Goal: Task Accomplishment & Management: Use online tool/utility

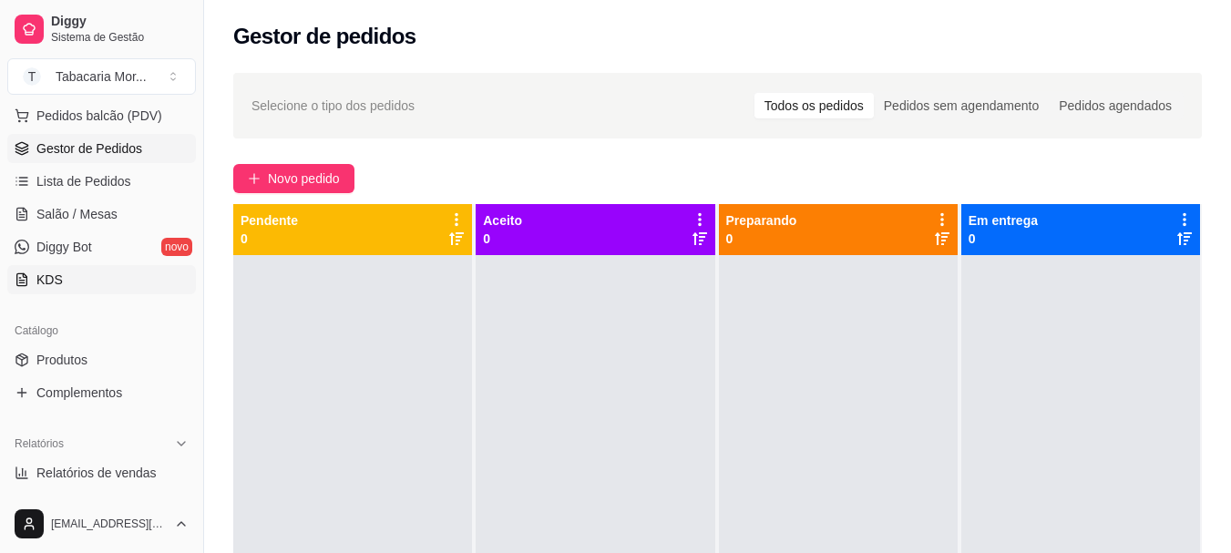
scroll to position [456, 0]
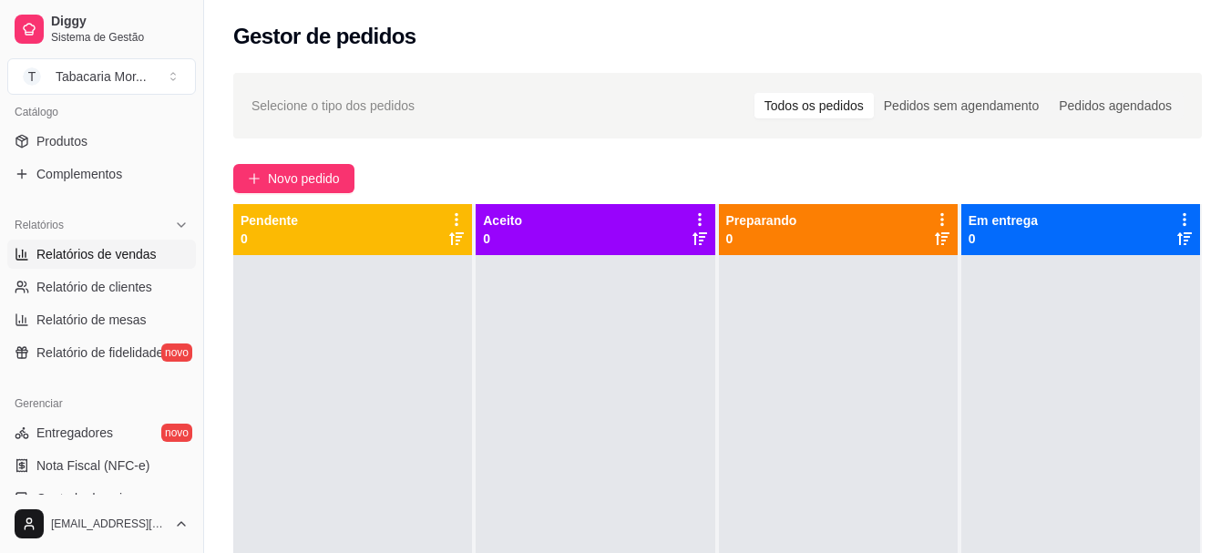
click at [97, 254] on span "Relatórios de vendas" at bounding box center [96, 254] width 120 height 18
select select "ALL"
select select "0"
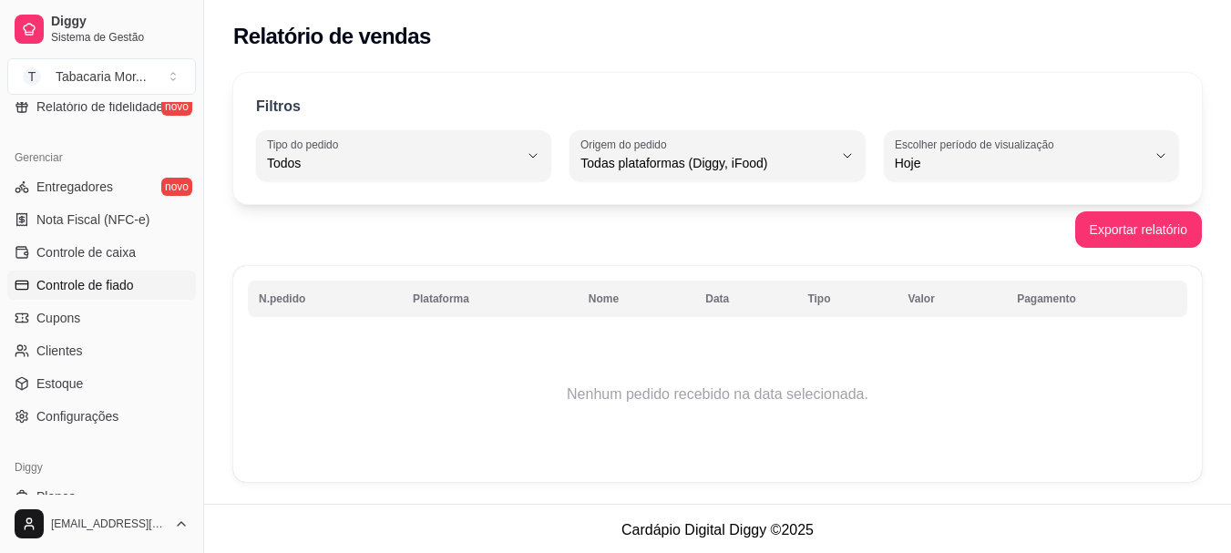
scroll to position [729, 0]
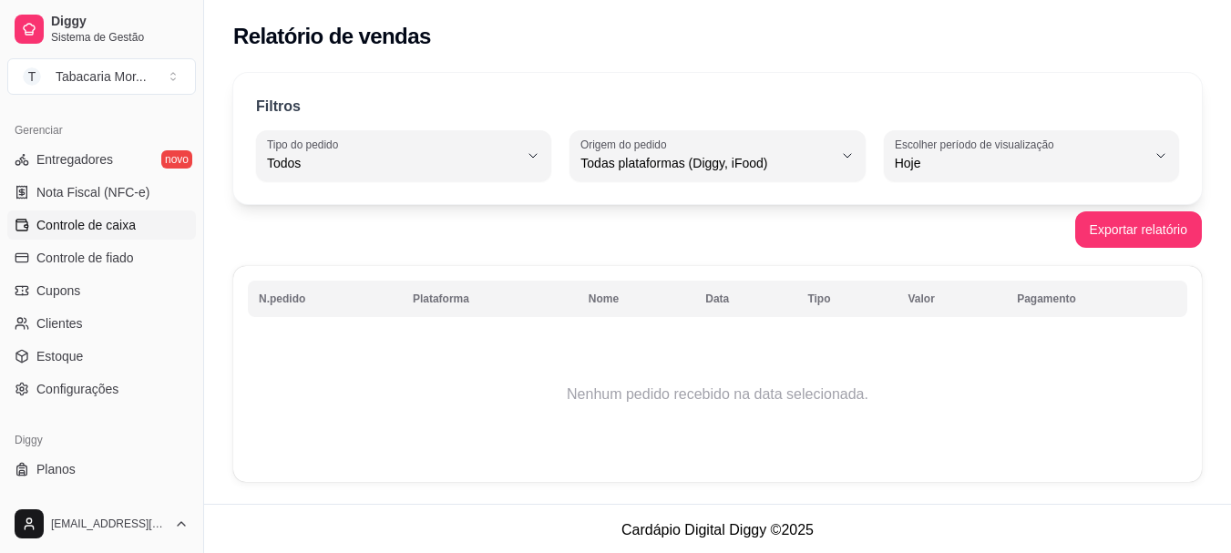
click at [102, 237] on link "Controle de caixa" at bounding box center [101, 224] width 189 height 29
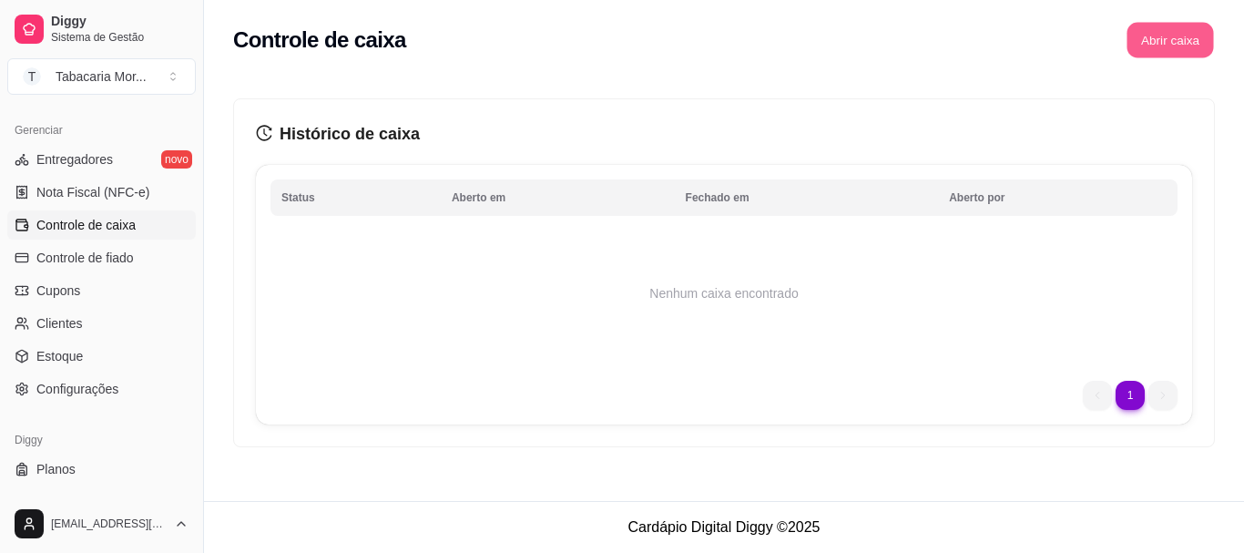
click at [1203, 40] on button "Abrir caixa" at bounding box center [1170, 41] width 87 height 36
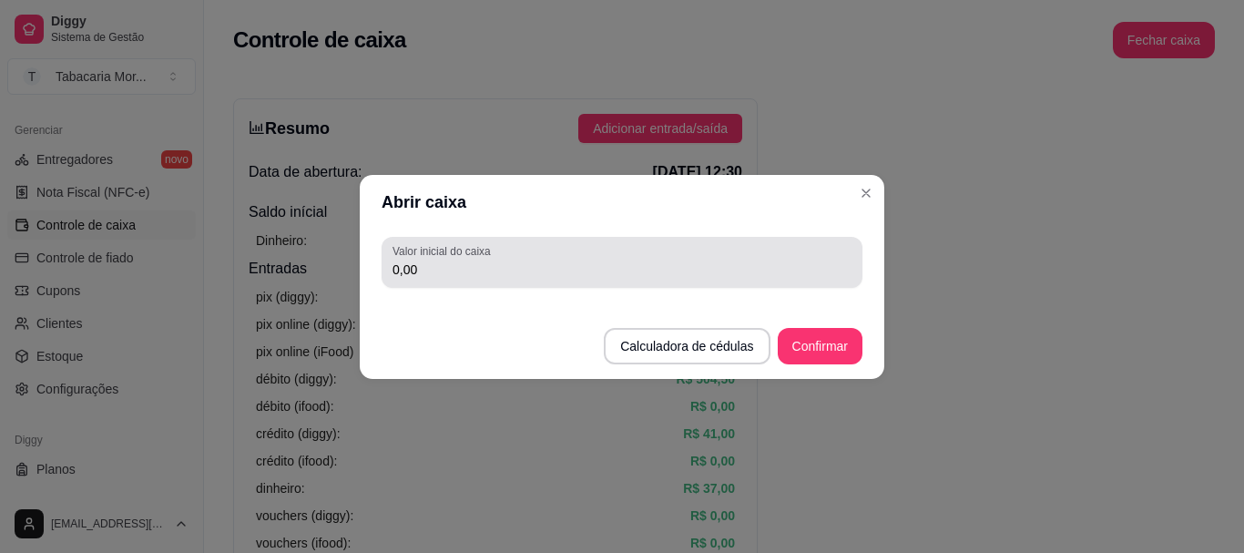
click at [603, 287] on div "Valor inicial do caixa 0,00" at bounding box center [622, 262] width 481 height 51
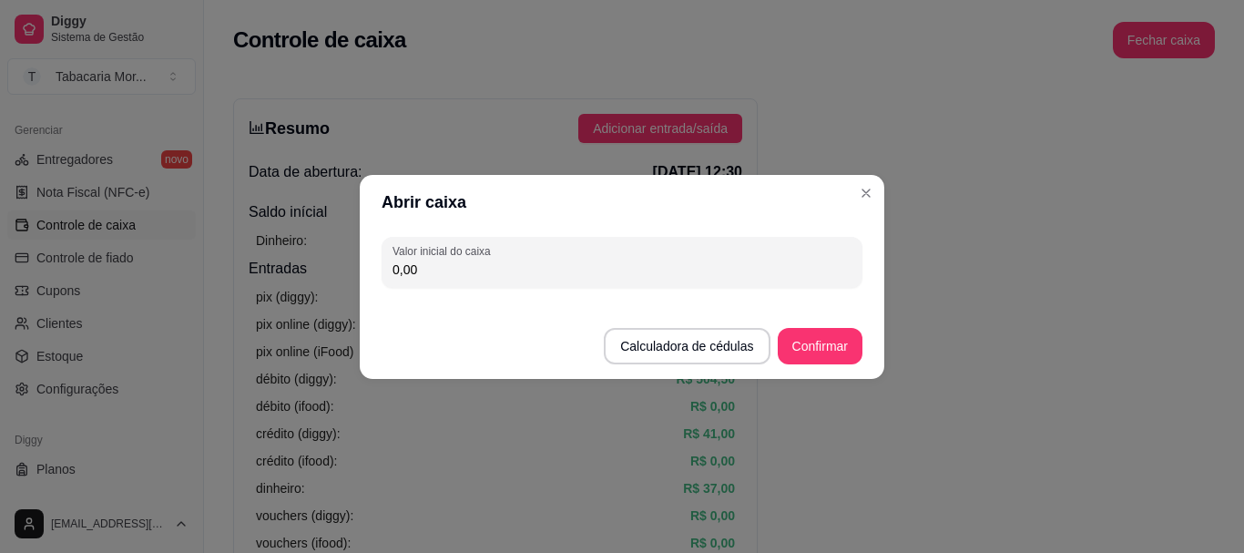
drag, startPoint x: 603, startPoint y: 287, endPoint x: 548, endPoint y: 273, distance: 57.2
click at [548, 273] on input "0,00" at bounding box center [622, 270] width 459 height 18
type input "309,85"
click at [856, 343] on button "Confirmar" at bounding box center [820, 346] width 85 height 36
click at [835, 340] on button "Confirmar" at bounding box center [820, 346] width 85 height 36
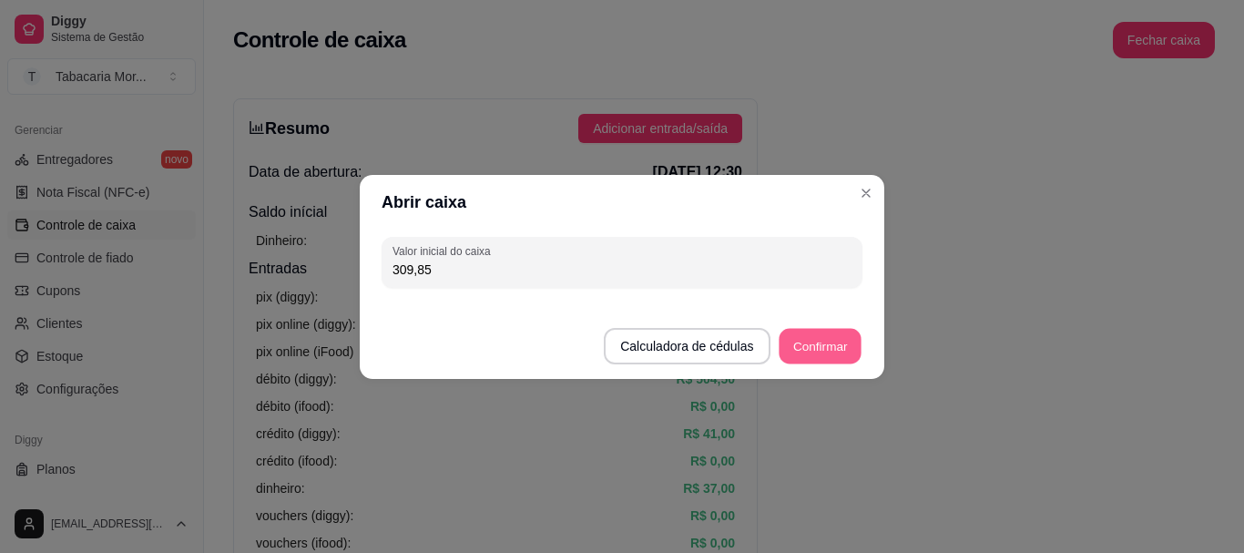
click at [837, 349] on button "Confirmar" at bounding box center [820, 346] width 83 height 36
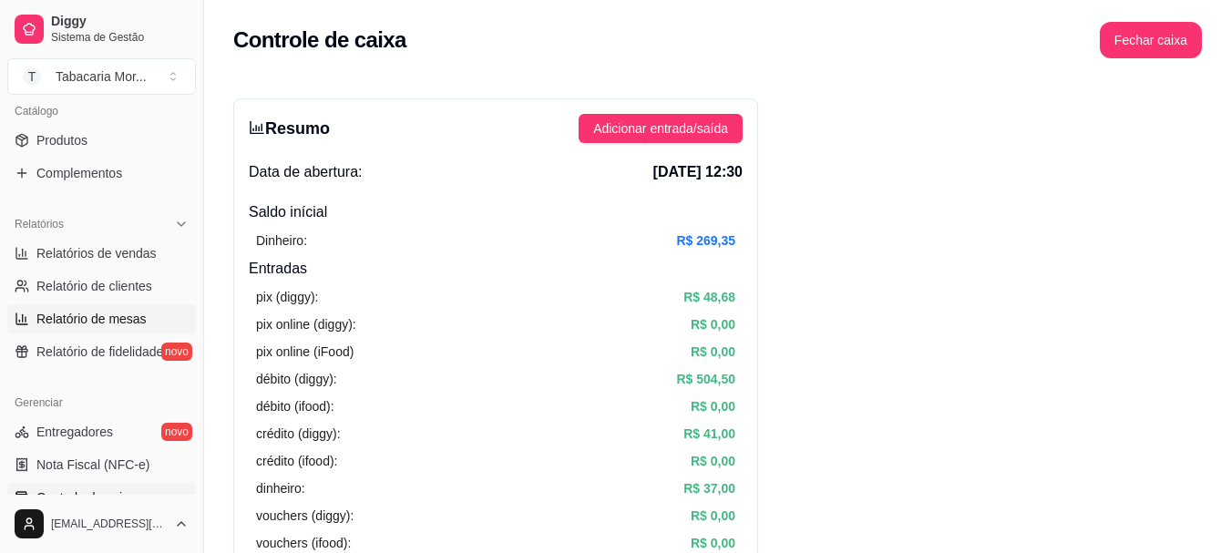
scroll to position [456, 0]
click at [1122, 55] on button "Fechar caixa" at bounding box center [1151, 40] width 102 height 36
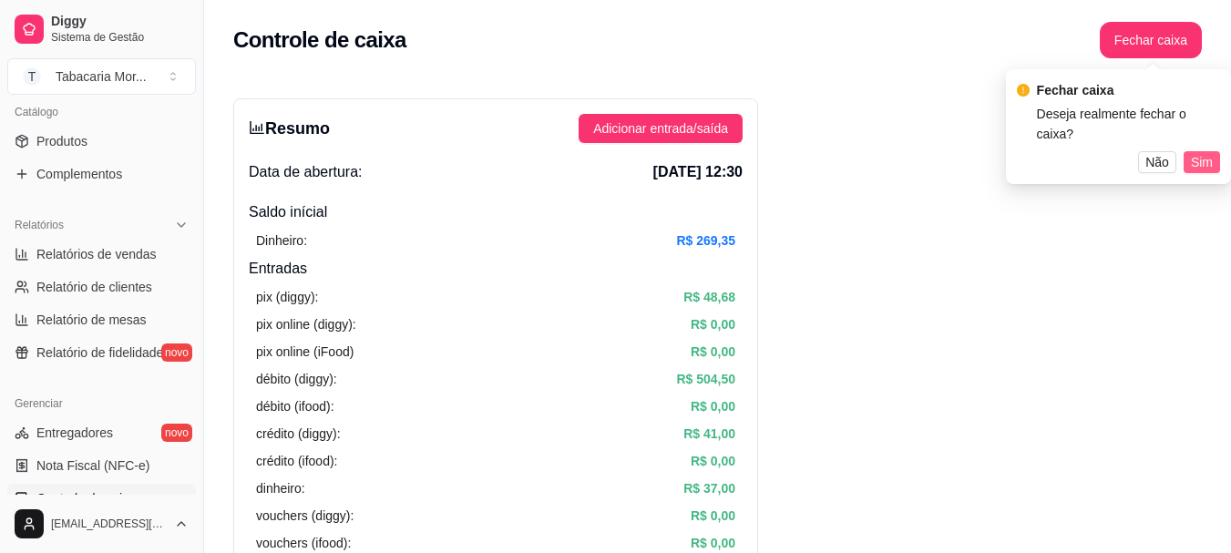
click at [1204, 152] on span "Sim" at bounding box center [1202, 162] width 22 height 20
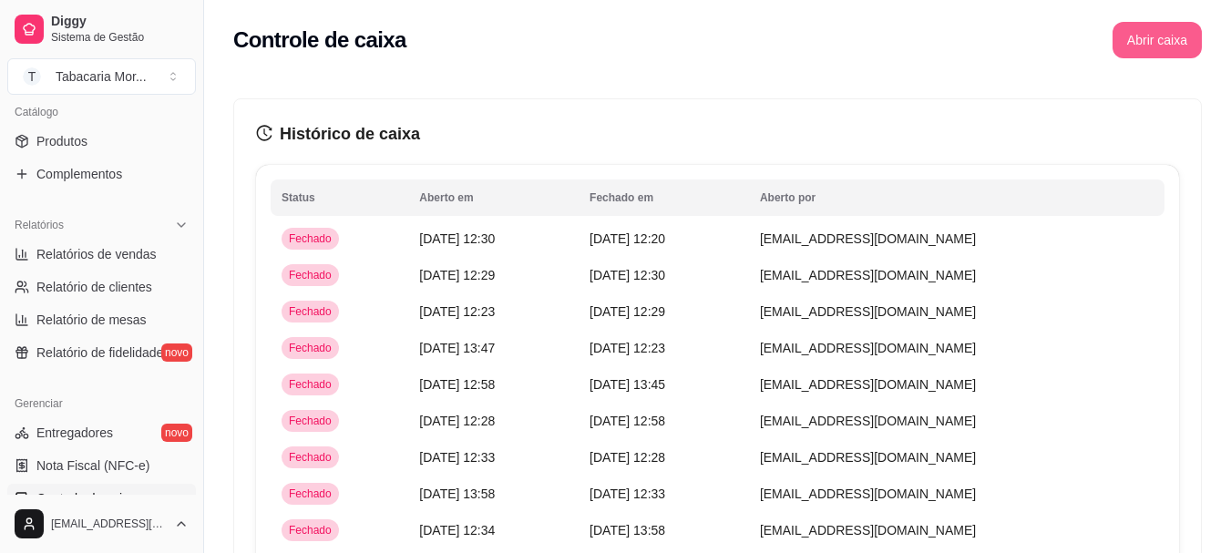
click at [1133, 41] on button "Abrir caixa" at bounding box center [1156, 40] width 89 height 36
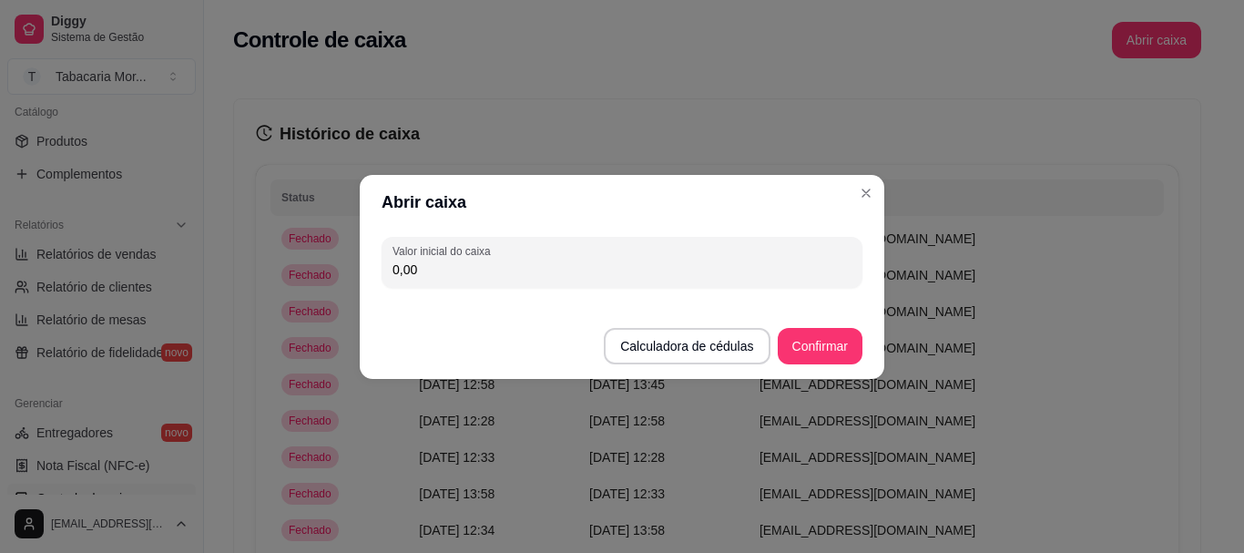
click at [639, 278] on input "0,00" at bounding box center [622, 270] width 459 height 18
type input "309,85"
click at [839, 343] on button "Confirmar" at bounding box center [820, 346] width 85 height 36
